Goal: Task Accomplishment & Management: Use online tool/utility

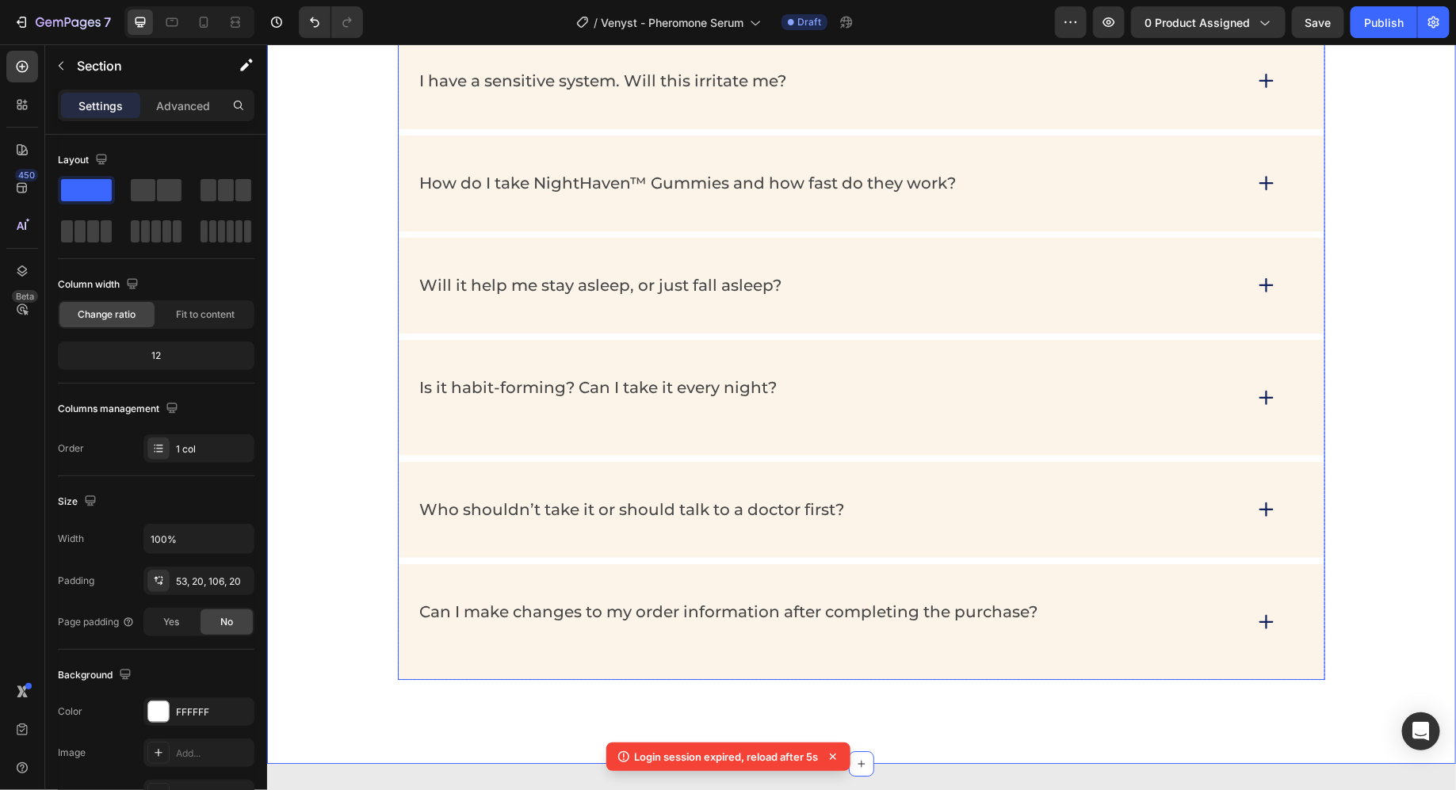
scroll to position [7892, 0]
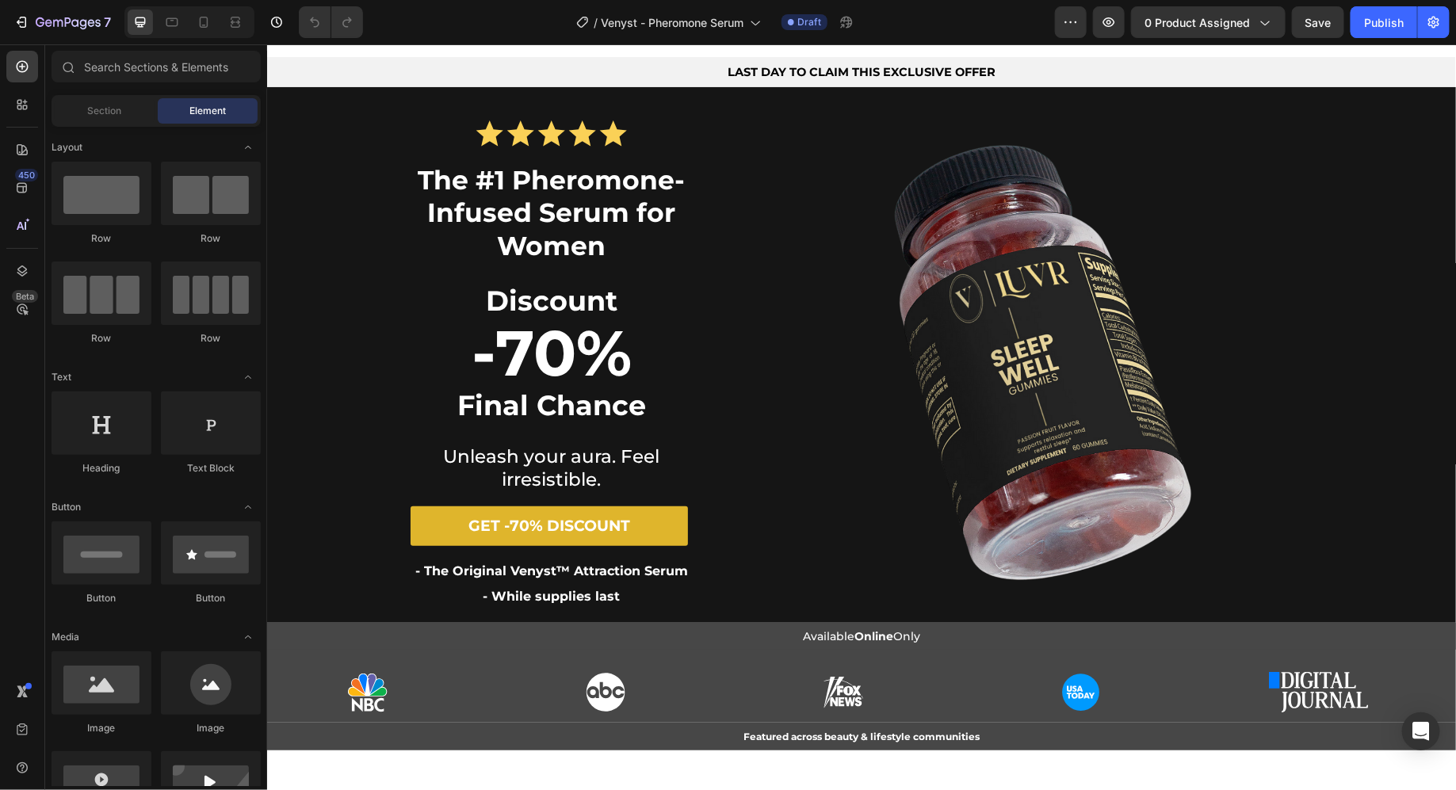
scroll to position [185, 0]
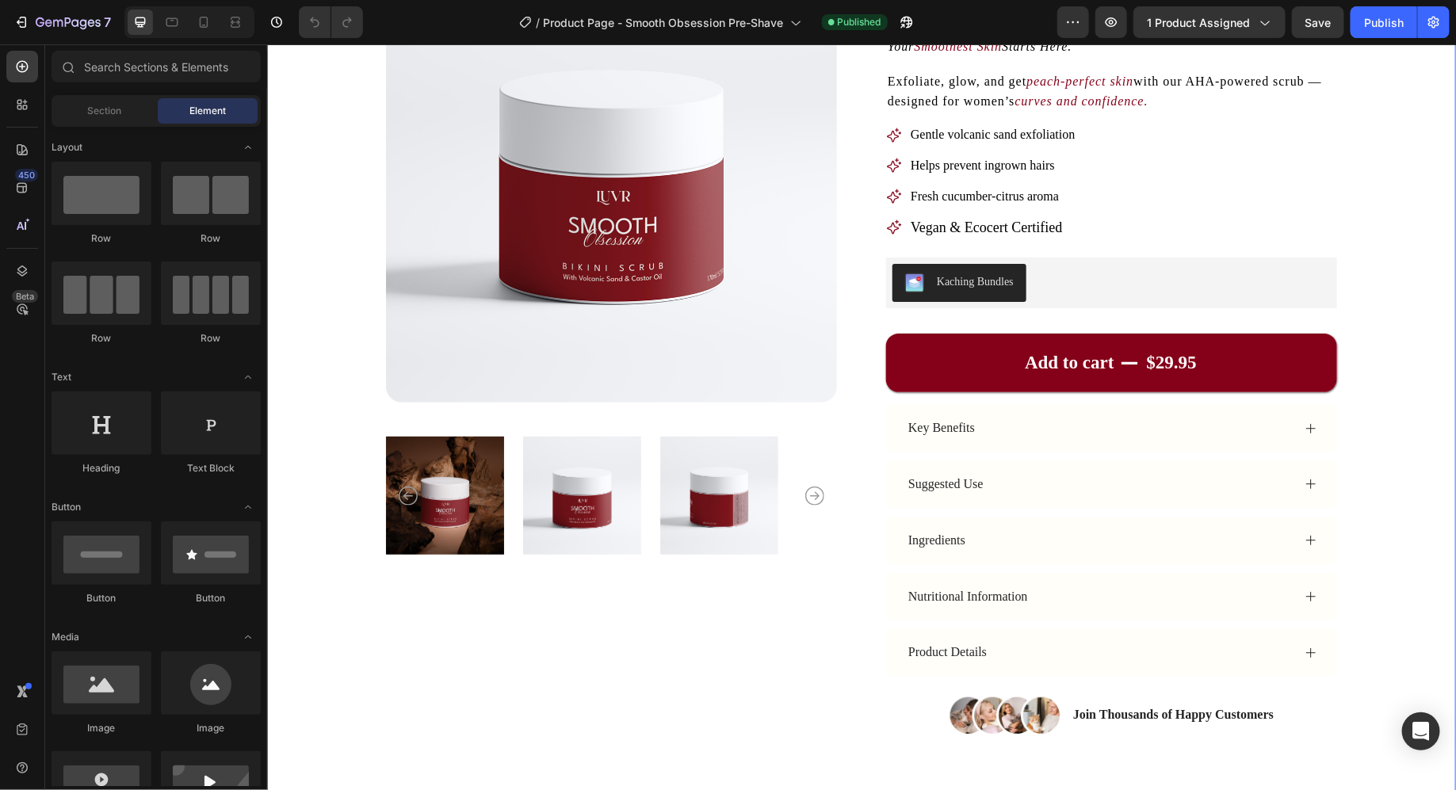
scroll to position [190, 0]
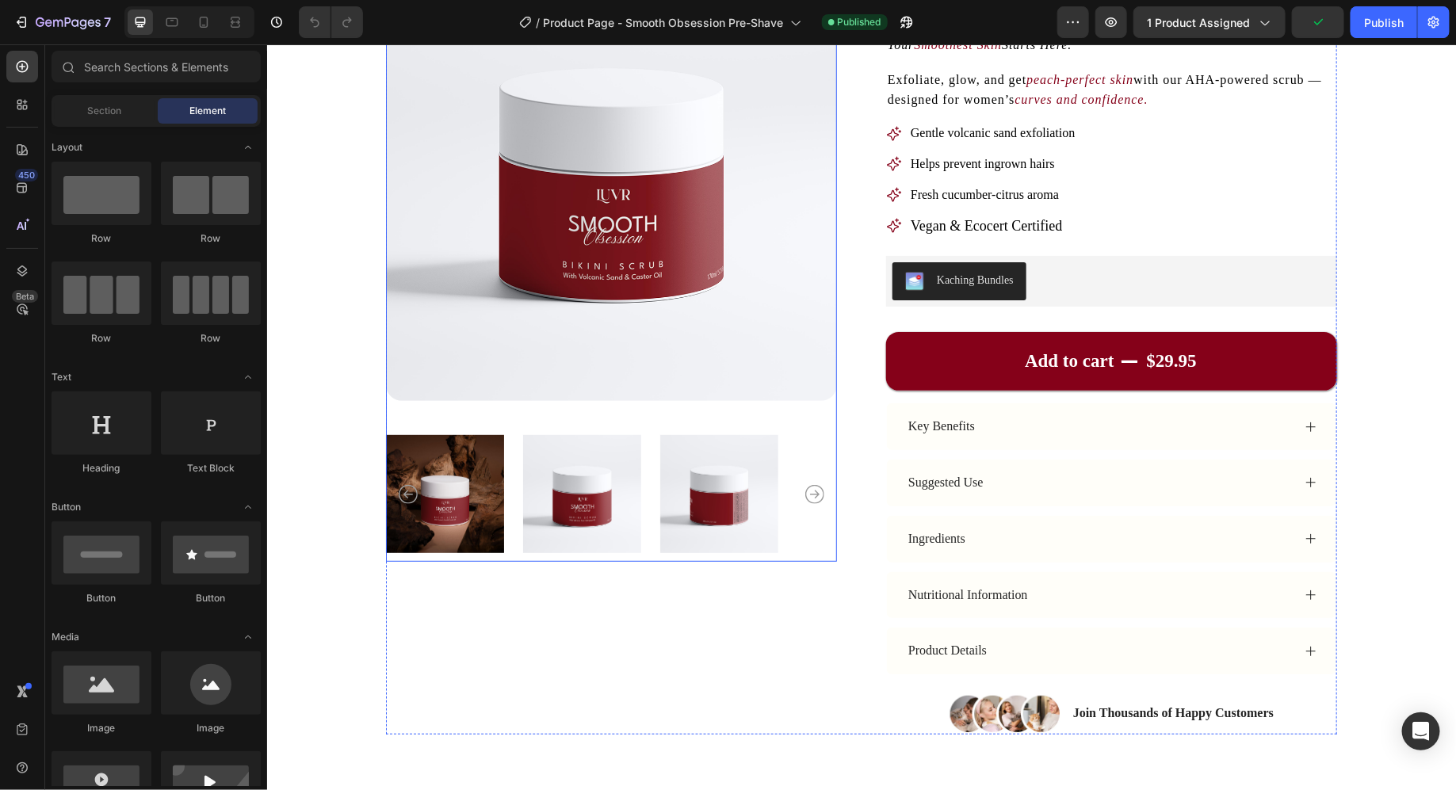
click at [821, 489] on icon "Carousel Next Arrow" at bounding box center [814, 493] width 19 height 19
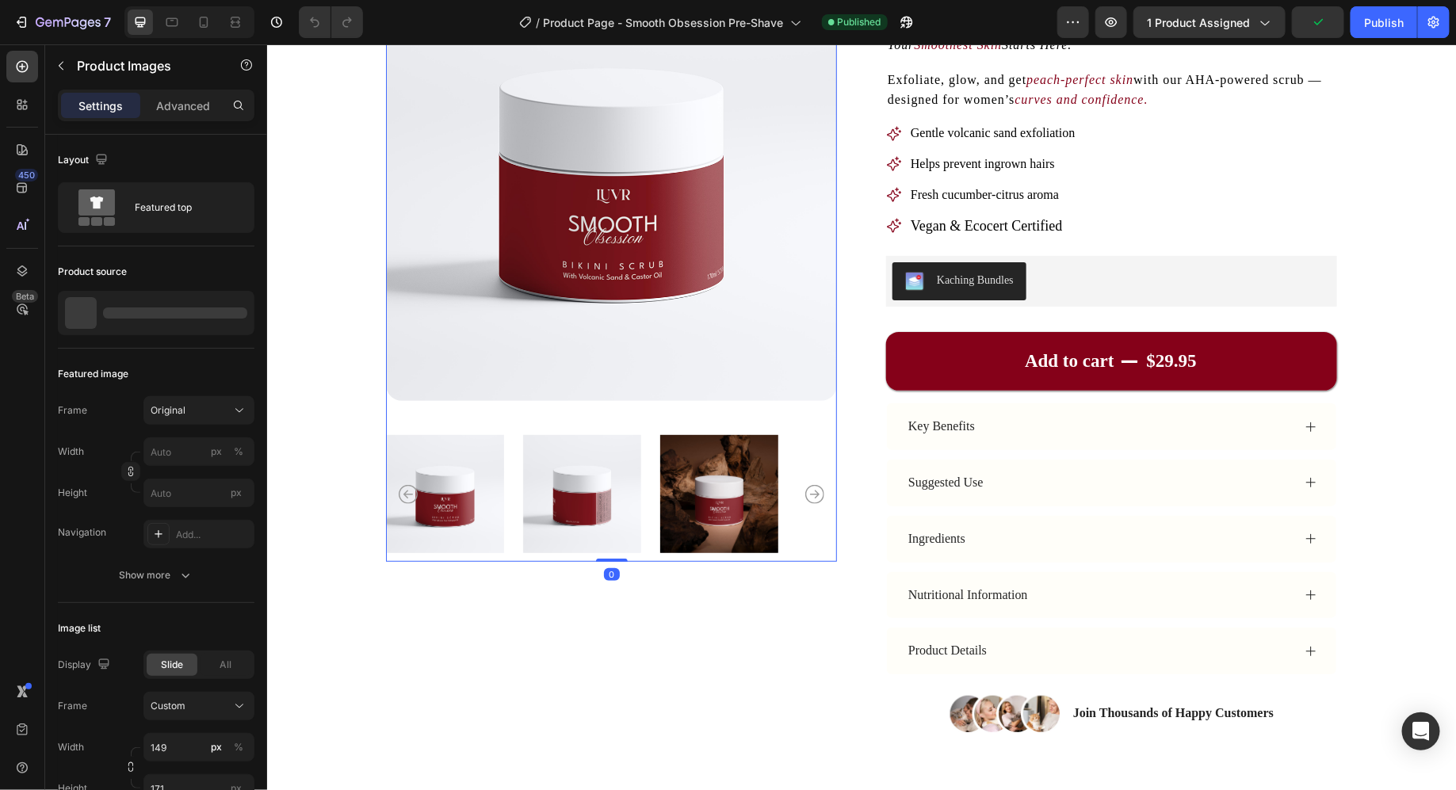
click at [821, 489] on icon "Carousel Next Arrow" at bounding box center [814, 493] width 19 height 19
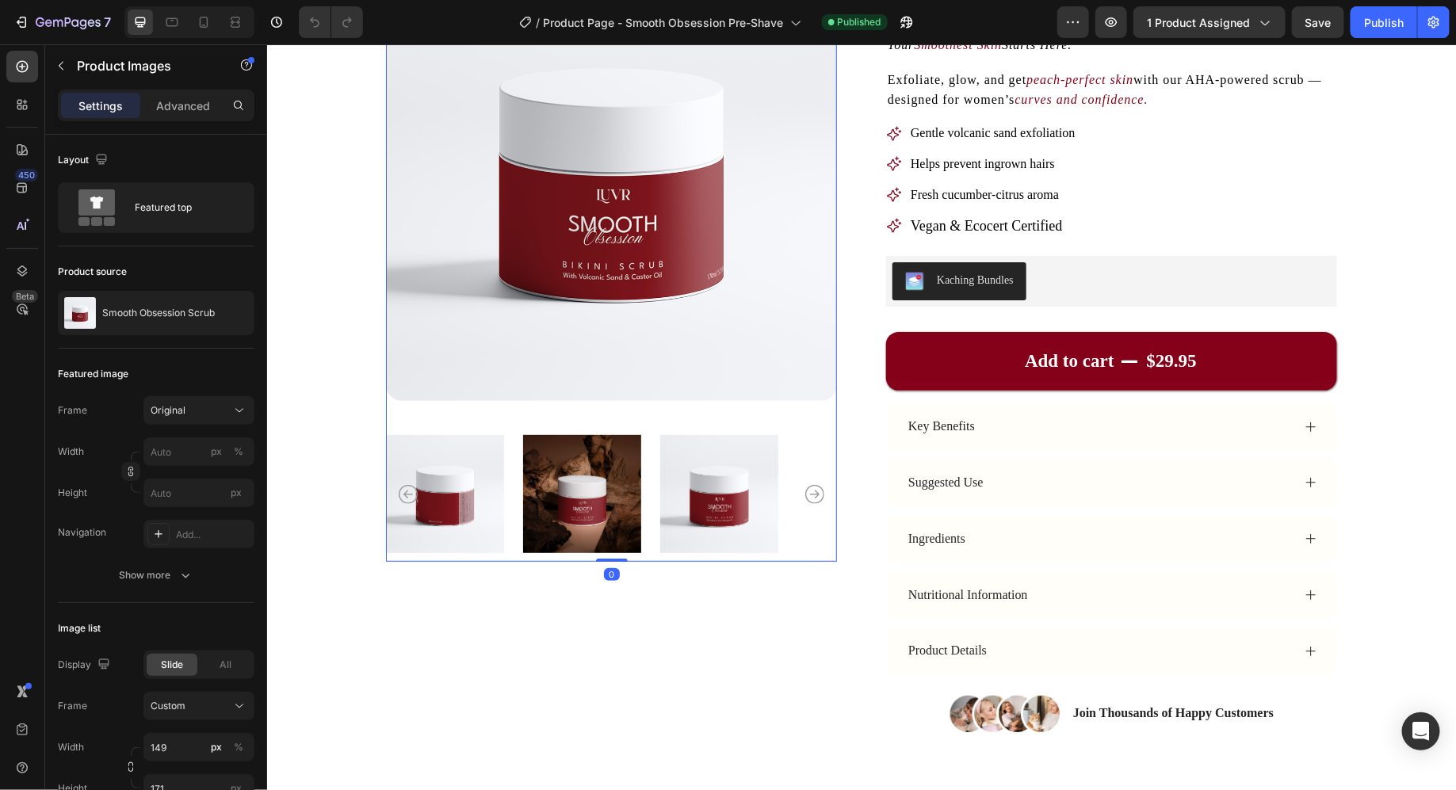
click at [821, 489] on icon "Carousel Next Arrow" at bounding box center [814, 493] width 19 height 19
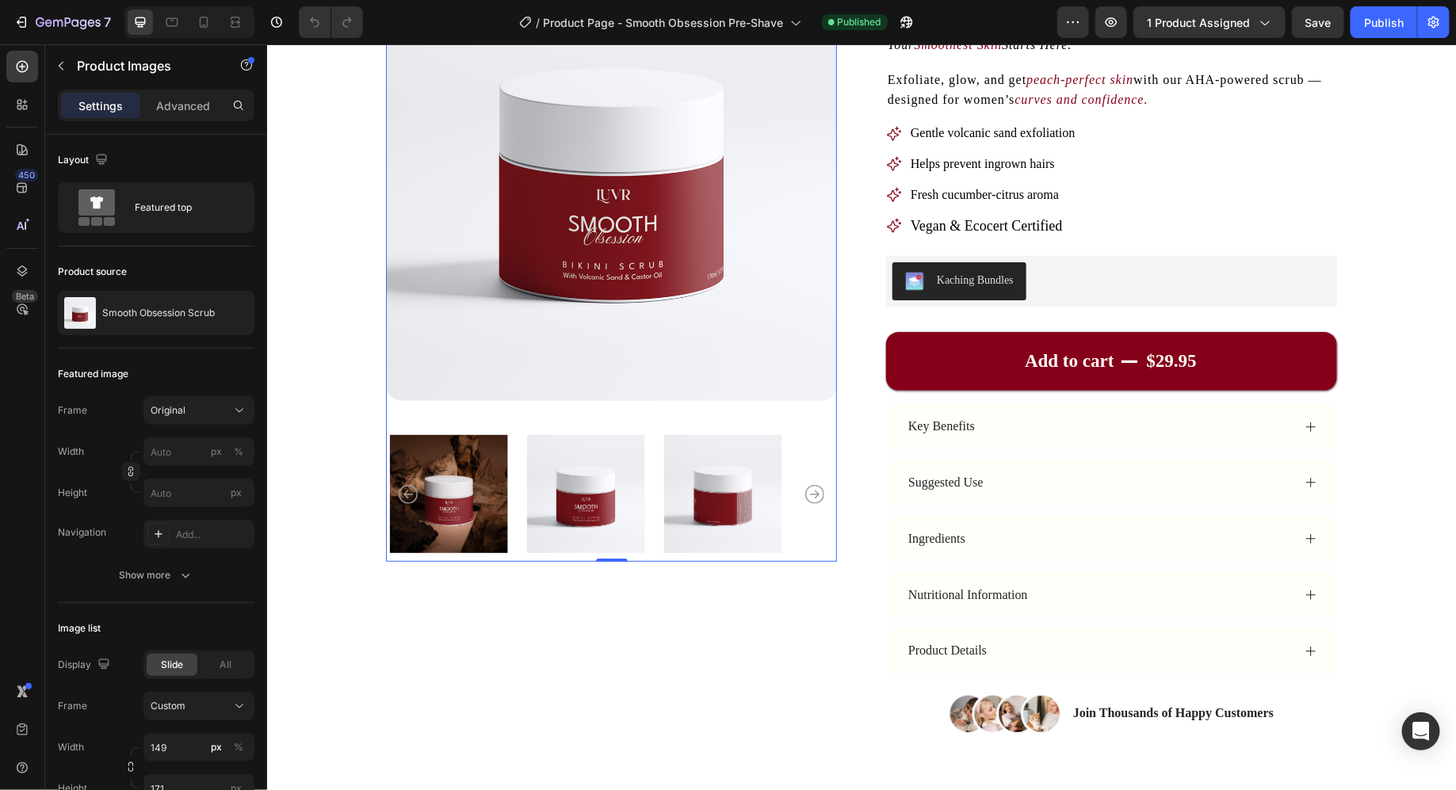
click at [821, 489] on icon "Carousel Next Arrow" at bounding box center [814, 493] width 19 height 19
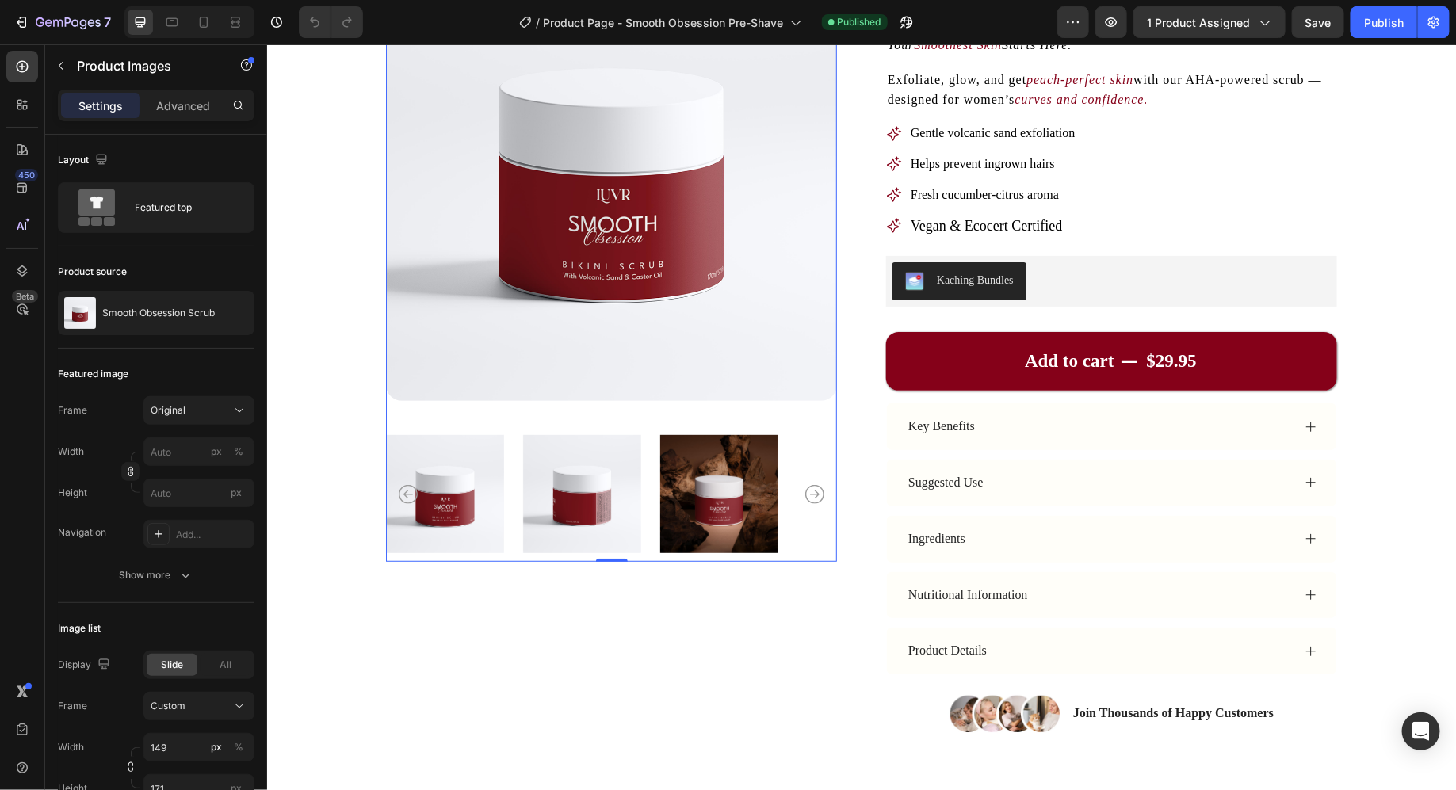
click at [821, 490] on icon "Carousel Next Arrow" at bounding box center [814, 493] width 19 height 19
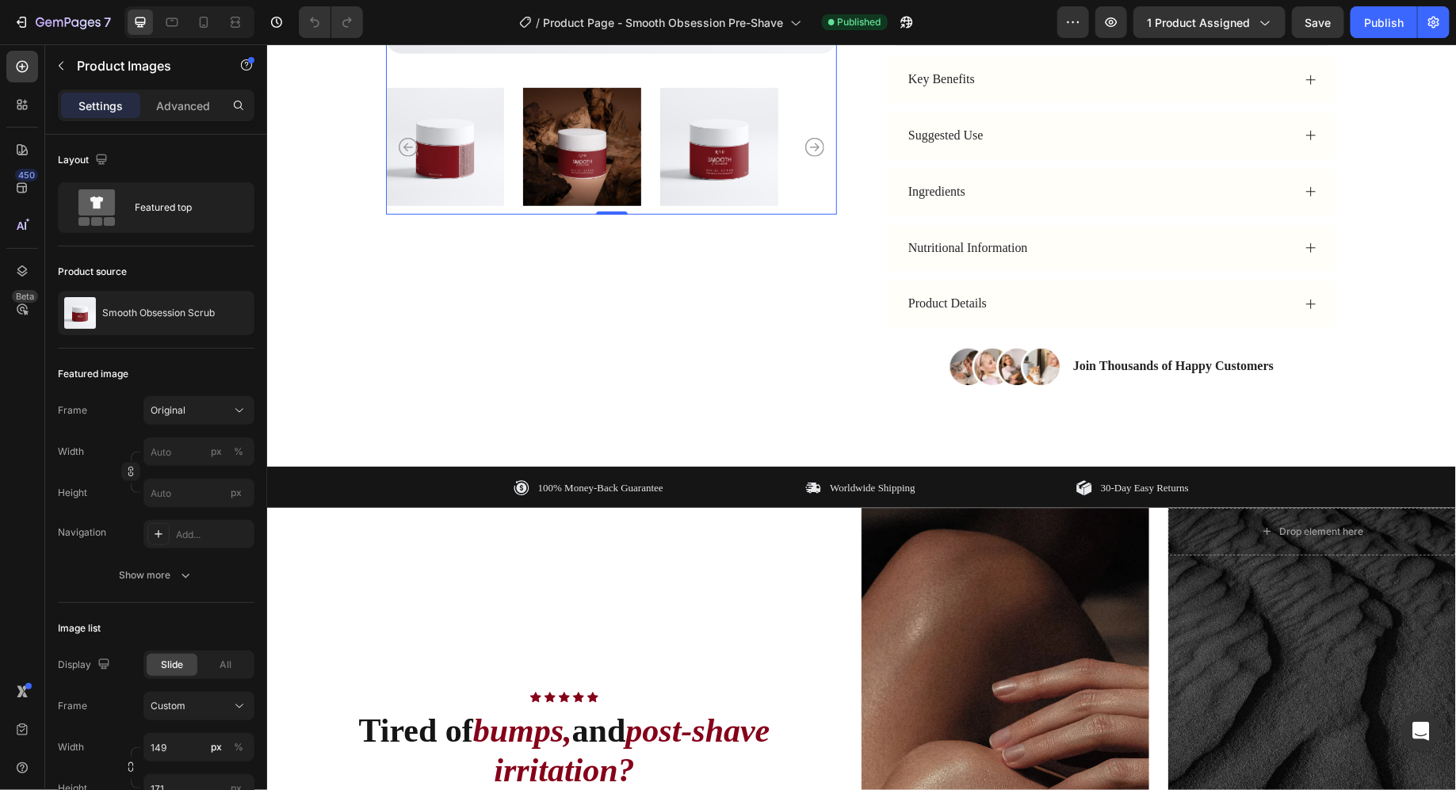
scroll to position [369, 0]
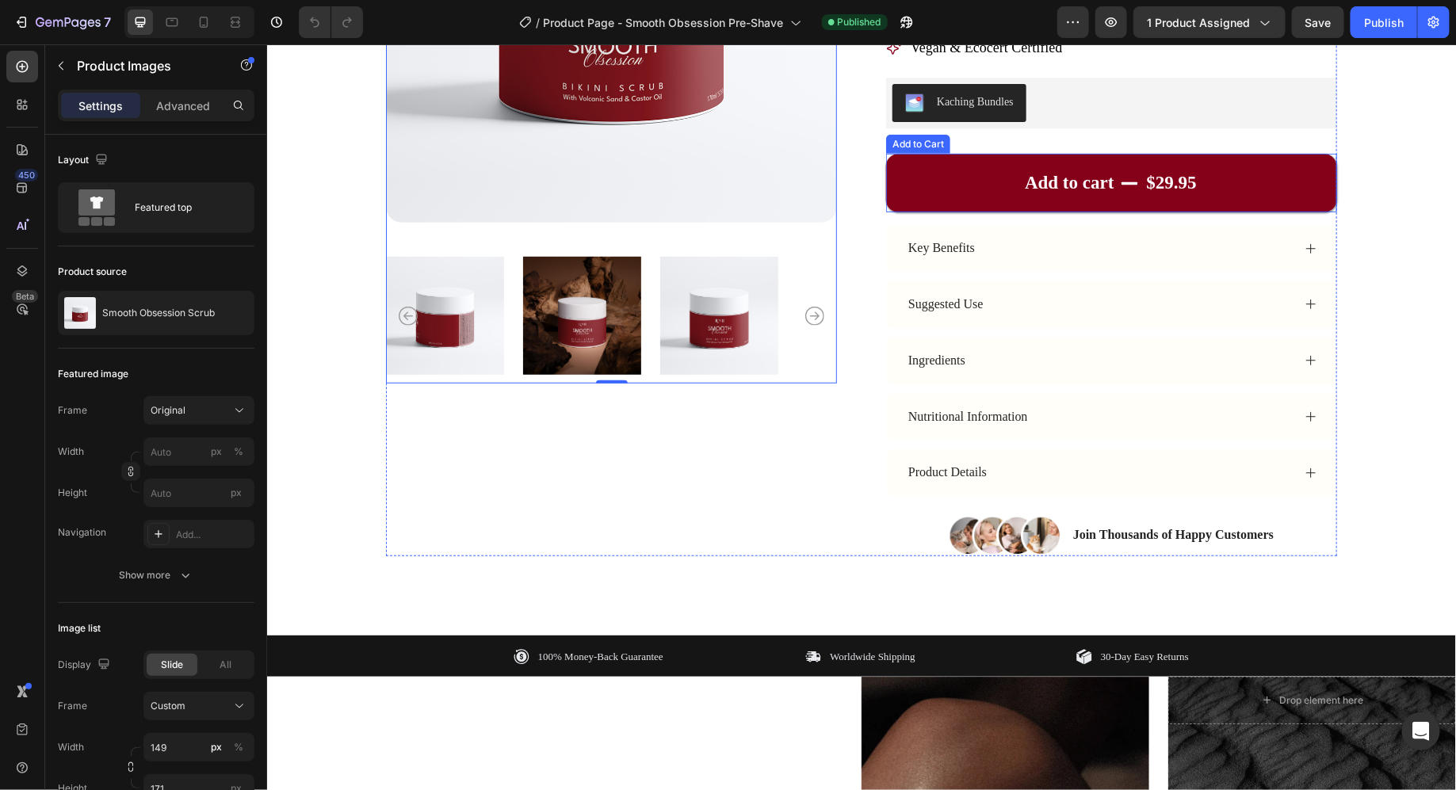
click at [1107, 231] on div "Key Benefits" at bounding box center [1110, 247] width 449 height 47
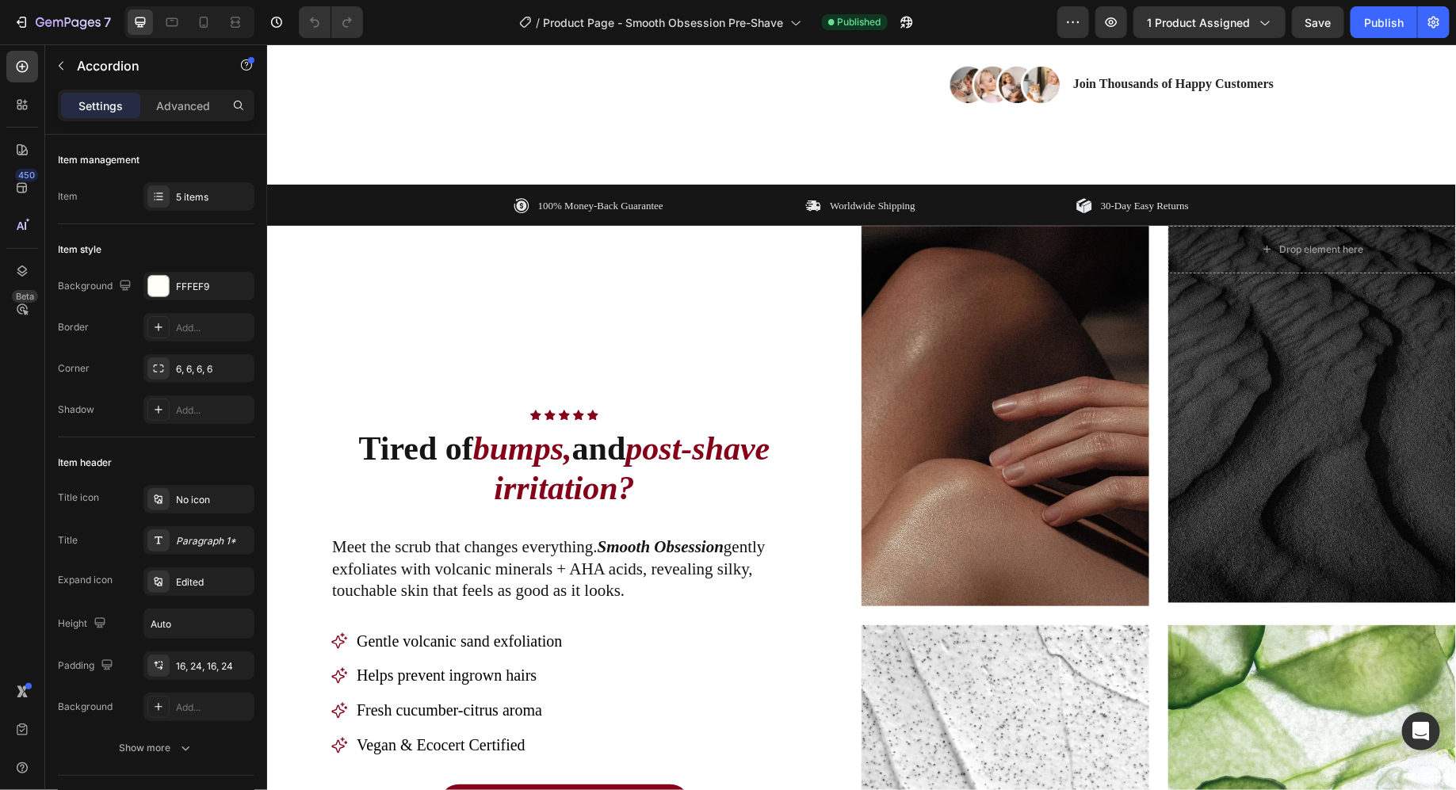
scroll to position [793, 0]
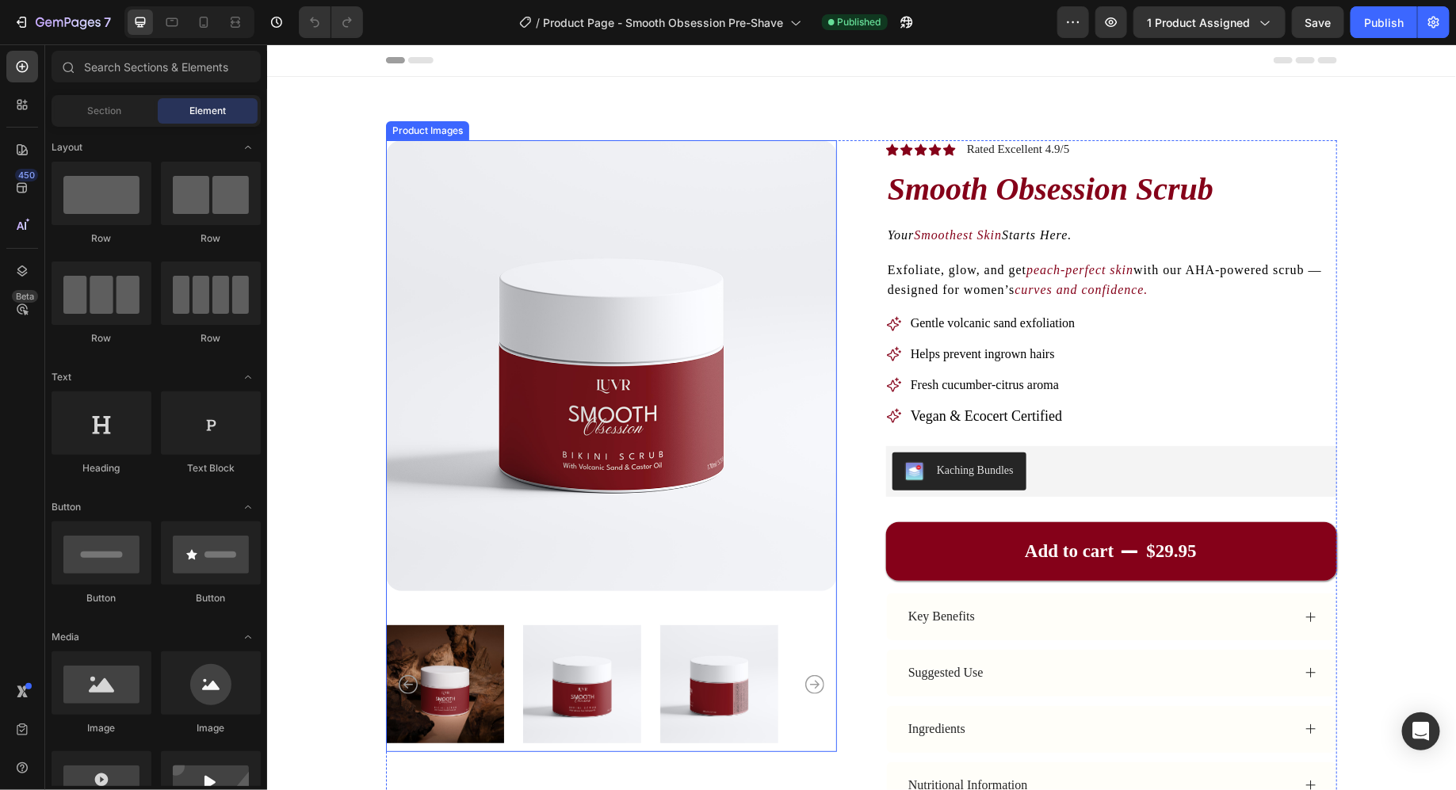
scroll to position [99, 0]
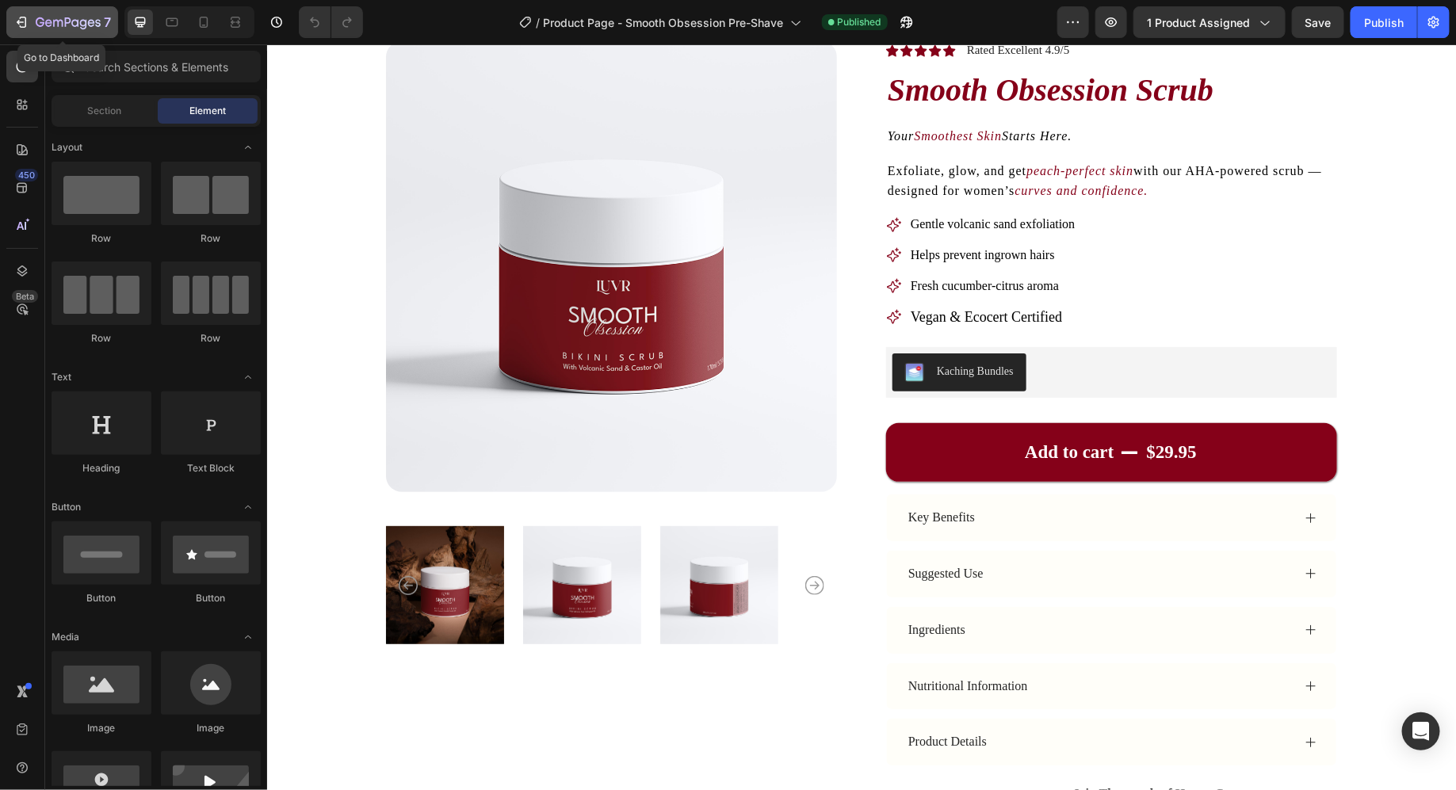
click at [74, 17] on icon "button" at bounding box center [68, 23] width 65 height 13
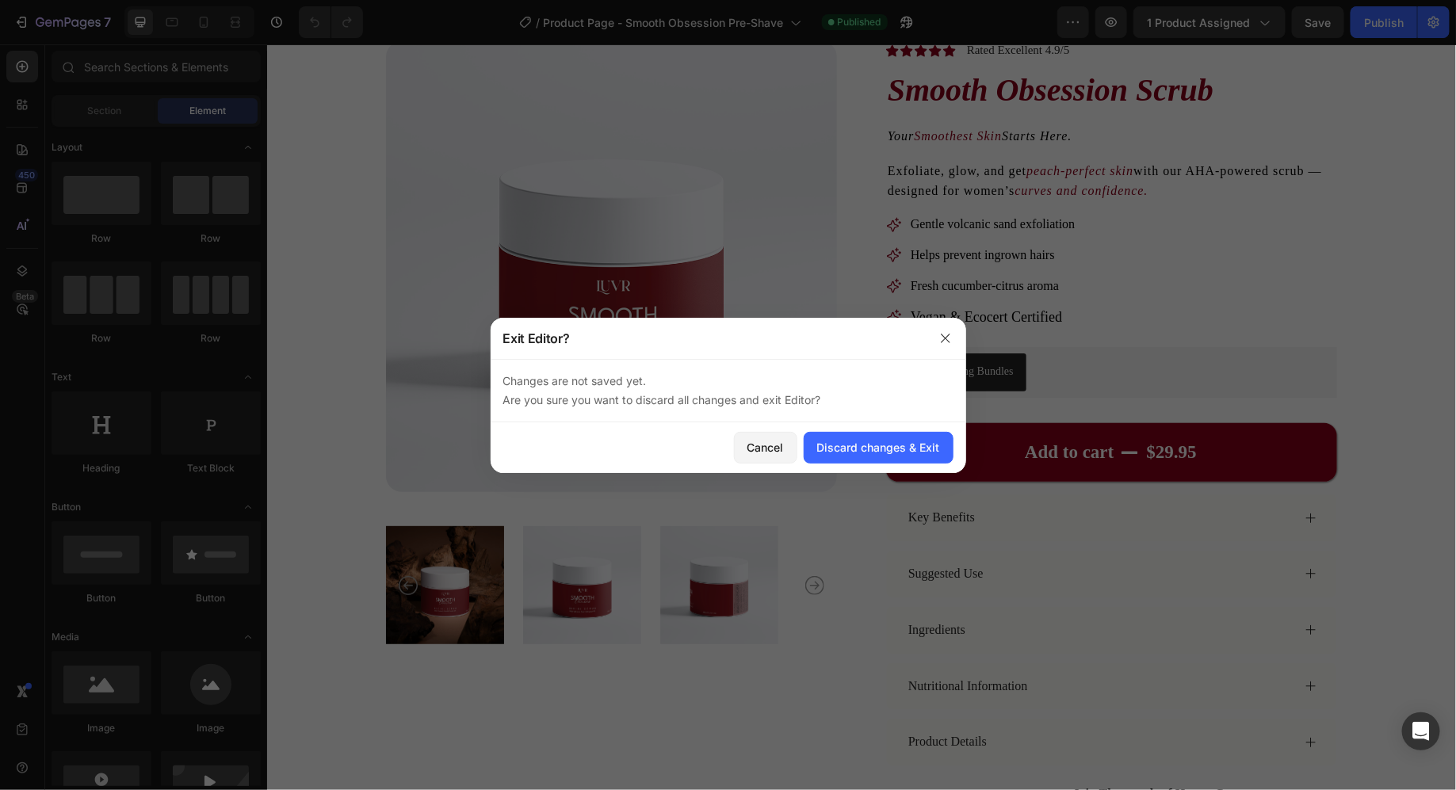
click at [839, 463] on div "Cancel Discard changes & Exit" at bounding box center [729, 447] width 476 height 51
click at [842, 456] on button "Discard changes & Exit" at bounding box center [879, 448] width 150 height 32
